Goal: Task Accomplishment & Management: Manage account settings

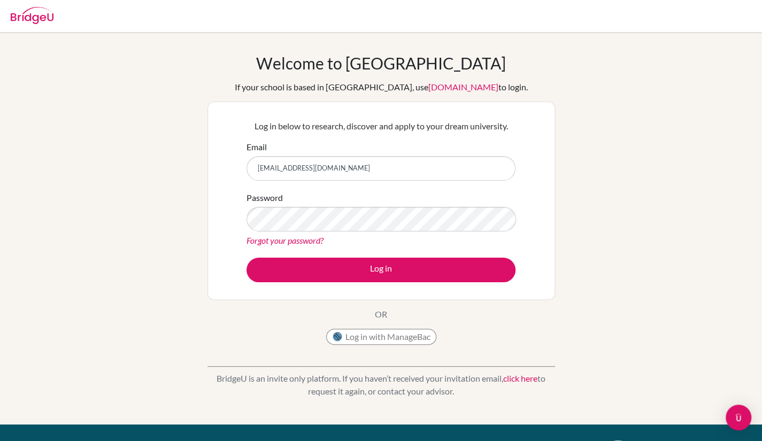
click at [331, 171] on input "[EMAIL_ADDRESS][DOMAIN_NAME]" at bounding box center [381, 168] width 269 height 25
type input "2"
click at [297, 160] on input "Email" at bounding box center [381, 168] width 269 height 25
click at [275, 177] on input "Email" at bounding box center [381, 168] width 269 height 25
type input "[EMAIL_ADDRESS][DOMAIN_NAME]"
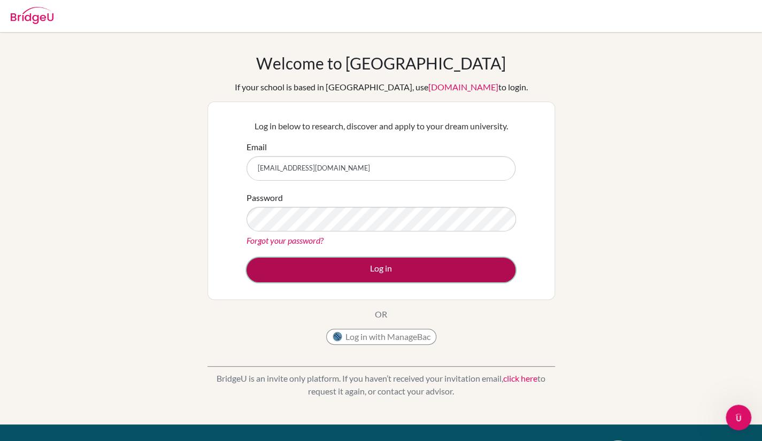
click at [341, 262] on button "Log in" at bounding box center [381, 270] width 269 height 25
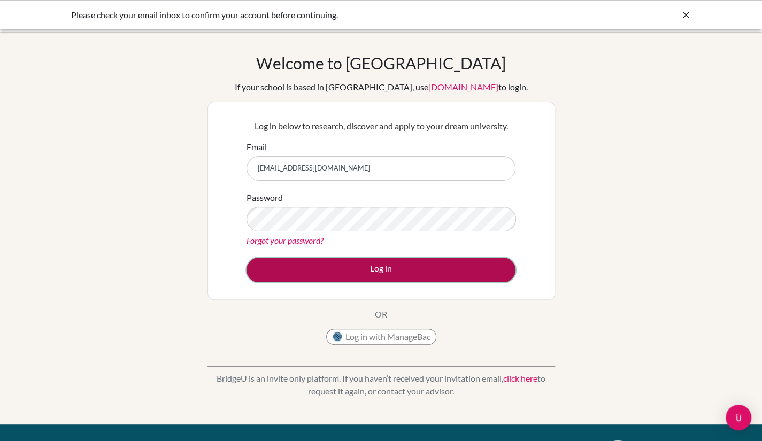
drag, startPoint x: 0, startPoint y: 0, endPoint x: 302, endPoint y: 271, distance: 406.1
click at [302, 271] on button "Log in" at bounding box center [381, 270] width 269 height 25
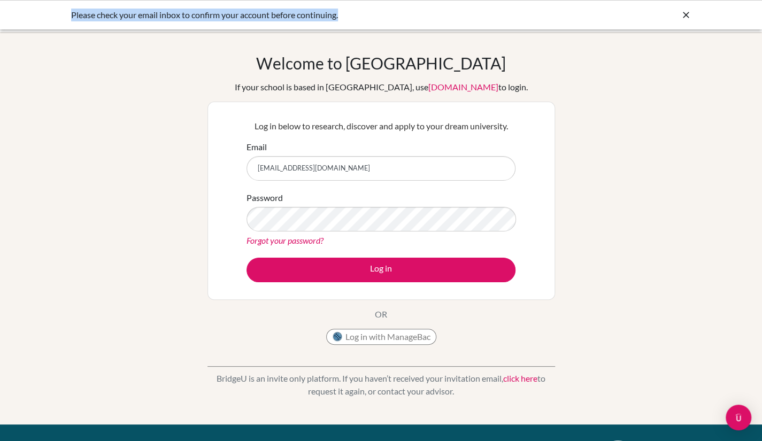
drag, startPoint x: 66, startPoint y: 12, endPoint x: 408, endPoint y: 22, distance: 341.4
click at [408, 22] on div "Please check your email inbox to confirm your account before continuing." at bounding box center [381, 14] width 762 height 29
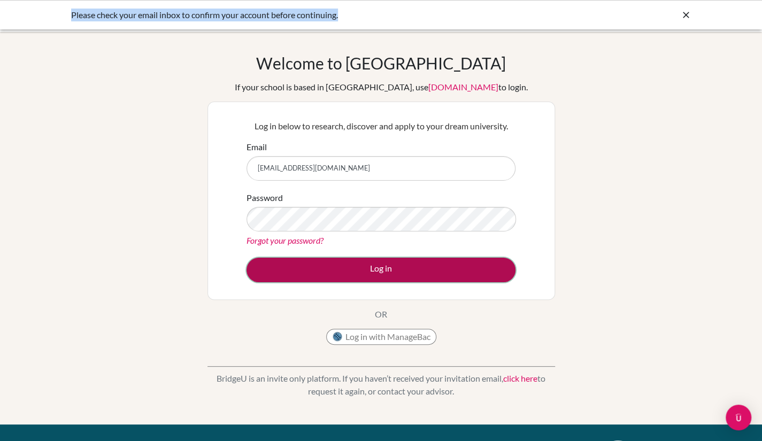
click at [327, 280] on button "Log in" at bounding box center [381, 270] width 269 height 25
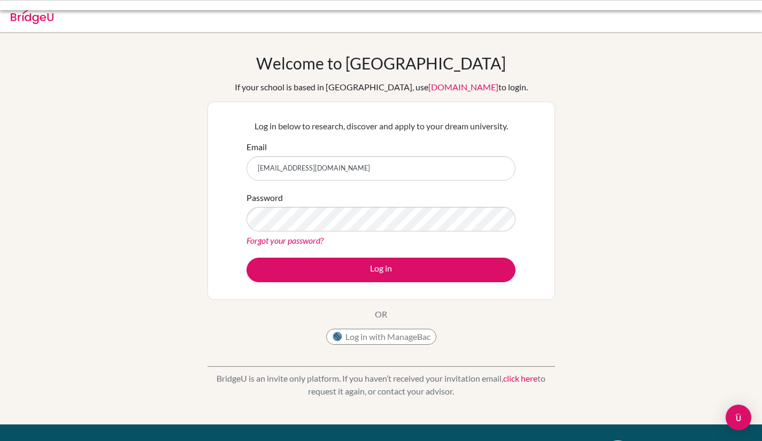
click at [327, 280] on button "Log in" at bounding box center [381, 270] width 269 height 25
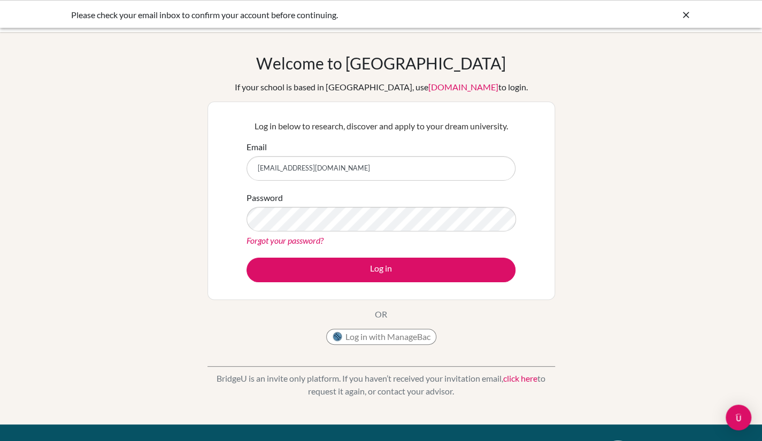
click at [327, 280] on button "Log in" at bounding box center [381, 270] width 269 height 25
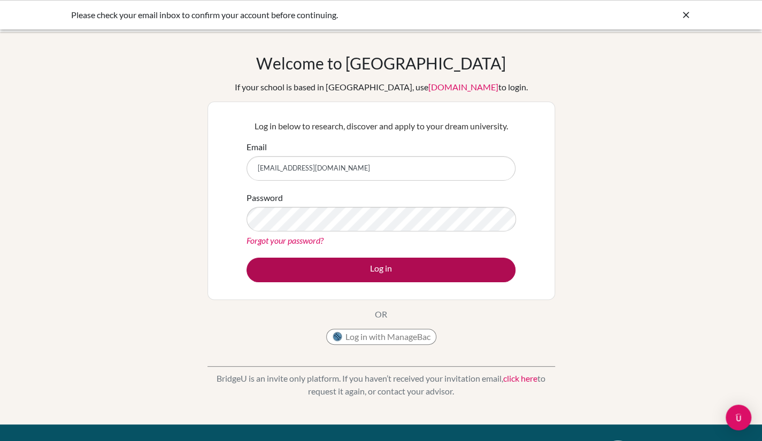
drag, startPoint x: 0, startPoint y: 0, endPoint x: 327, endPoint y: 280, distance: 430.2
click at [327, 280] on button "Log in" at bounding box center [381, 270] width 269 height 25
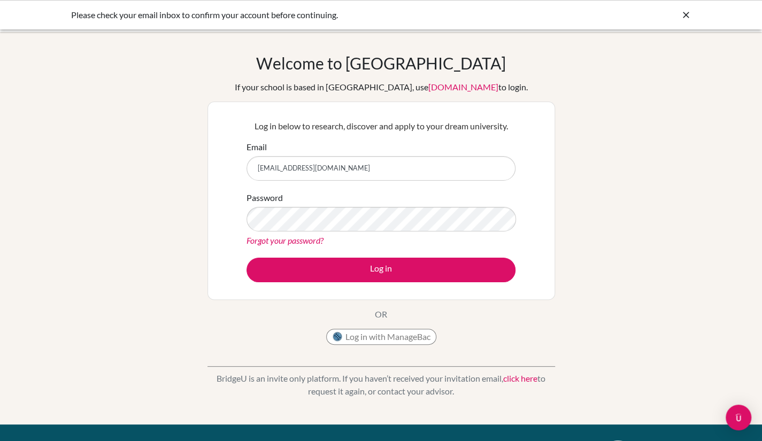
click at [327, 169] on input "[EMAIL_ADDRESS][DOMAIN_NAME]" at bounding box center [381, 168] width 269 height 25
click at [328, 167] on input "[EMAIL_ADDRESS][DOMAIN_NAME]" at bounding box center [381, 168] width 269 height 25
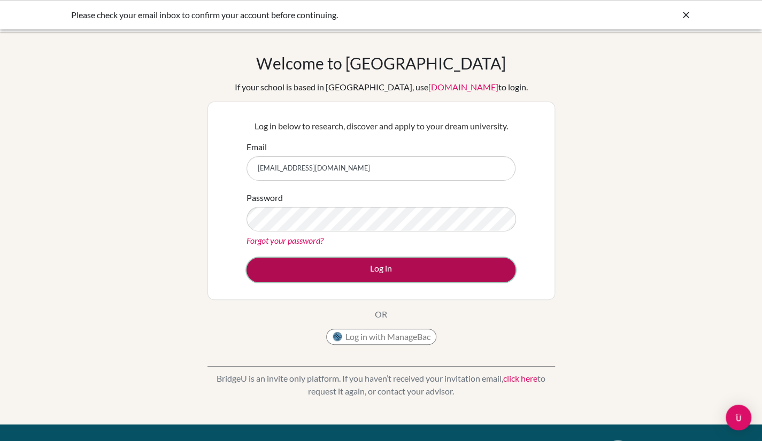
click at [430, 270] on button "Log in" at bounding box center [381, 270] width 269 height 25
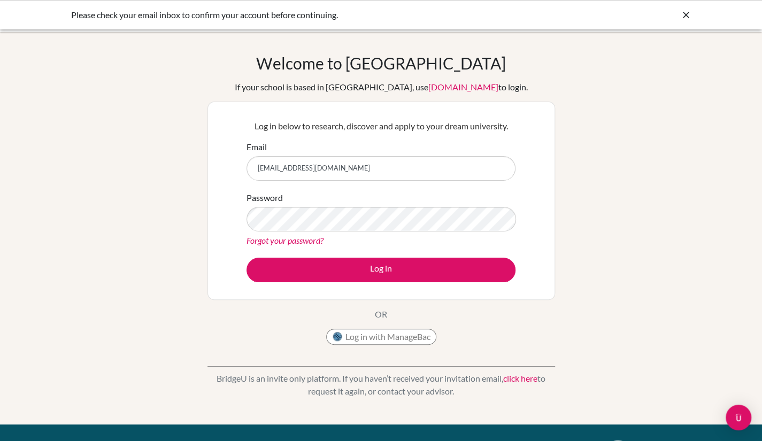
click at [332, 170] on input "[EMAIL_ADDRESS][DOMAIN_NAME]" at bounding box center [381, 168] width 269 height 25
type input "[EMAIL_ADDRESS][DOMAIN_NAME]"
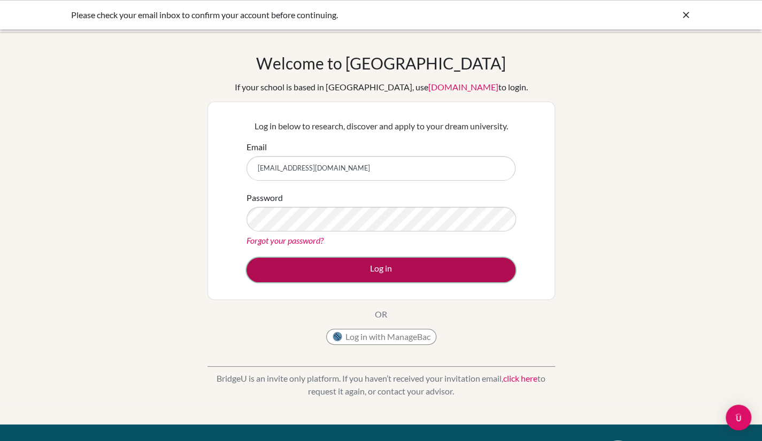
click at [314, 261] on button "Log in" at bounding box center [381, 270] width 269 height 25
